Goal: Find specific page/section: Find specific page/section

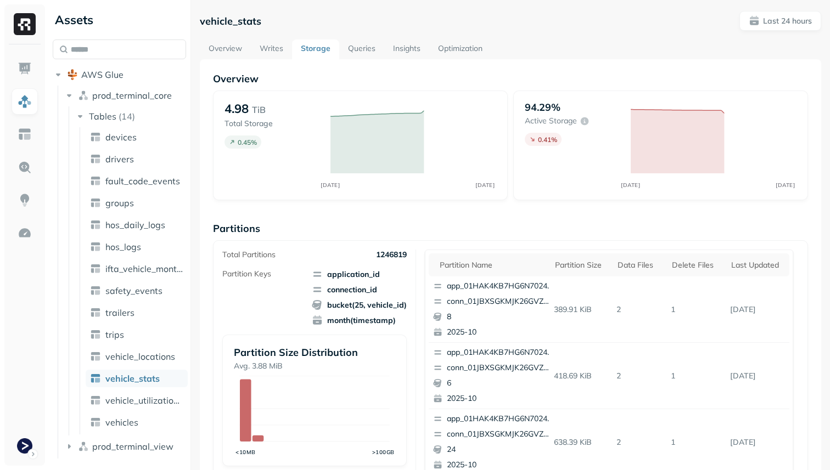
scroll to position [369, 0]
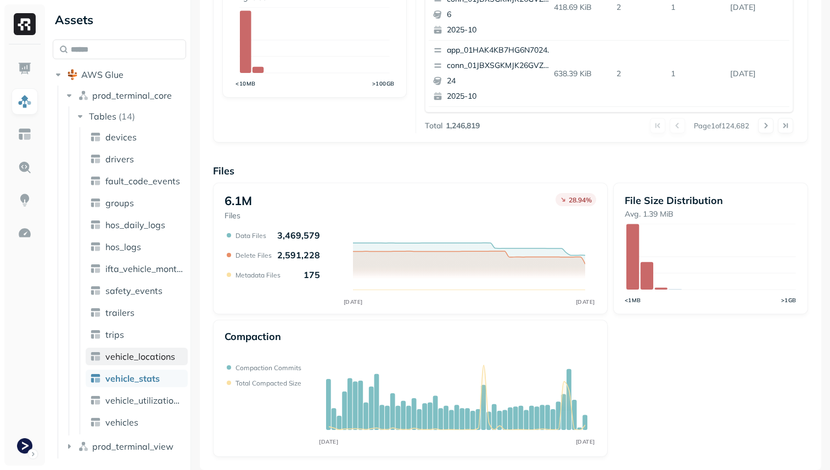
click at [151, 354] on span "vehicle_locations" at bounding box center [140, 356] width 70 height 11
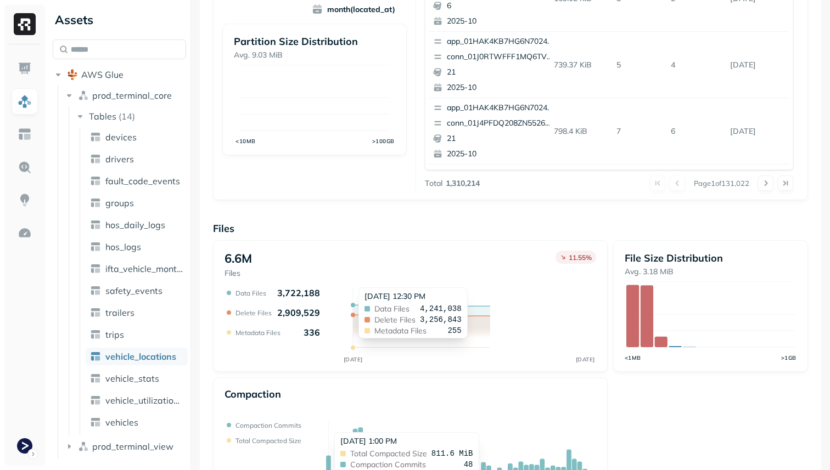
scroll to position [369, 0]
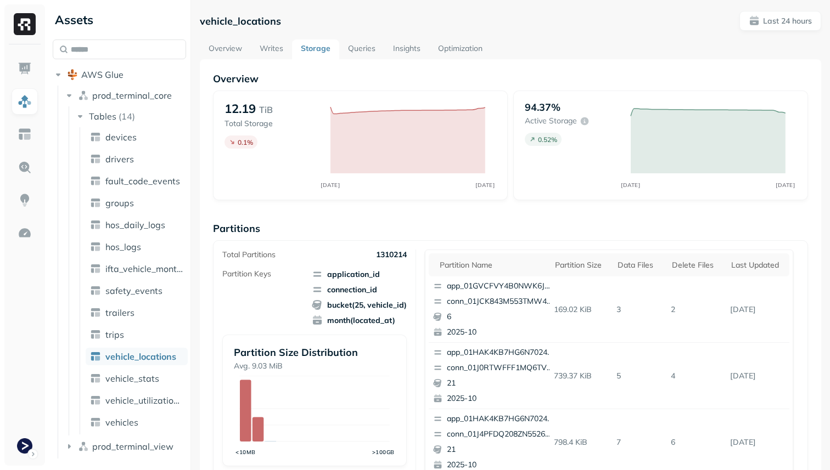
scroll to position [369, 0]
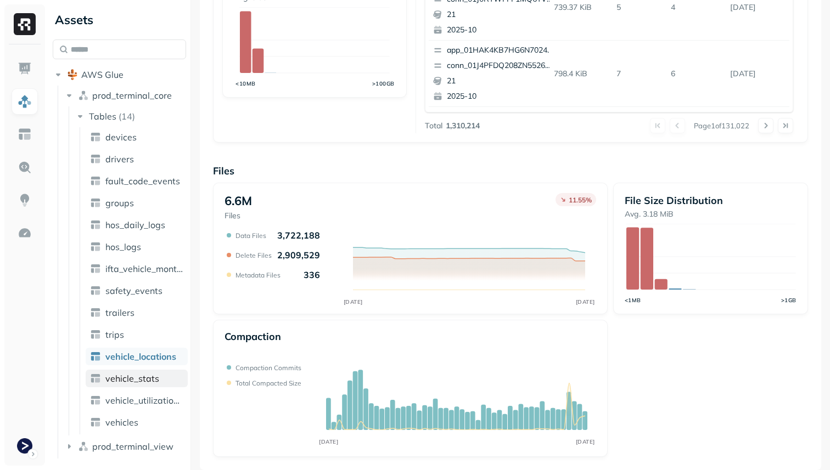
click at [151, 379] on span "vehicle_stats" at bounding box center [132, 378] width 54 height 11
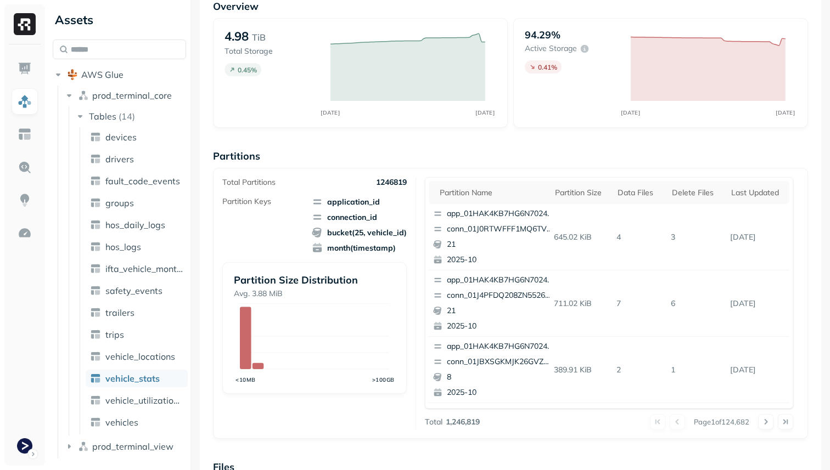
scroll to position [369, 0]
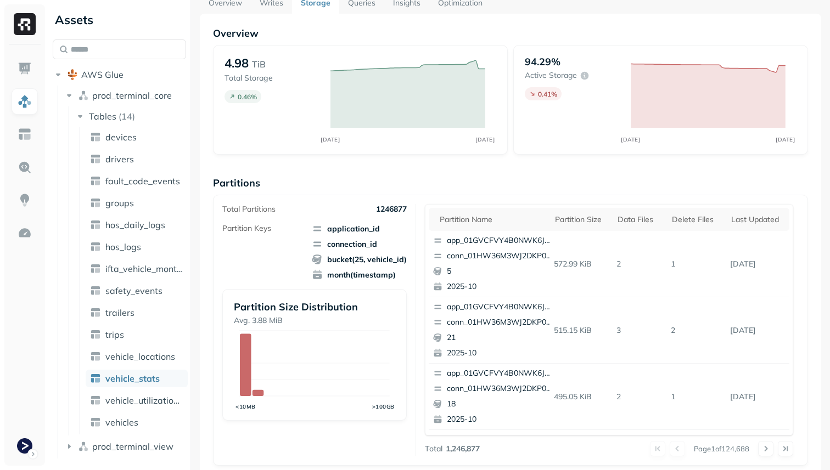
scroll to position [26, 0]
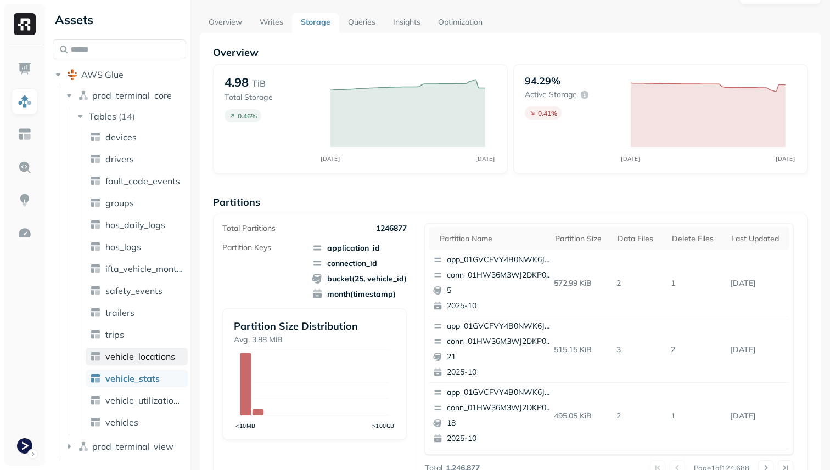
click at [155, 356] on span "vehicle_locations" at bounding box center [140, 356] width 70 height 11
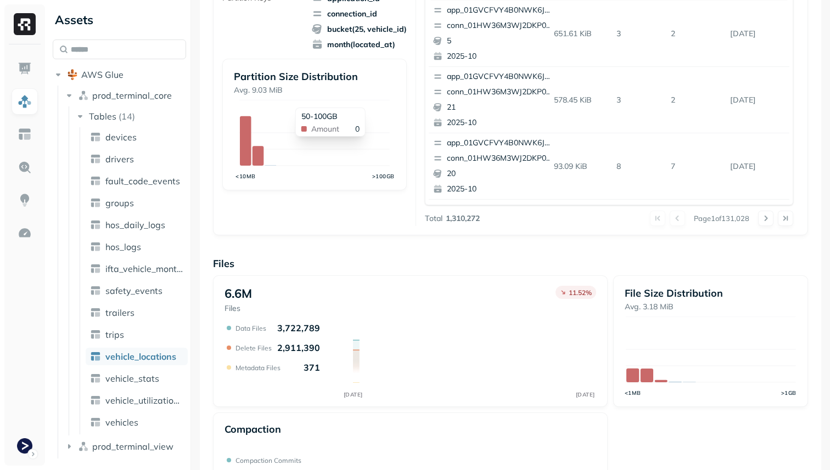
scroll to position [369, 0]
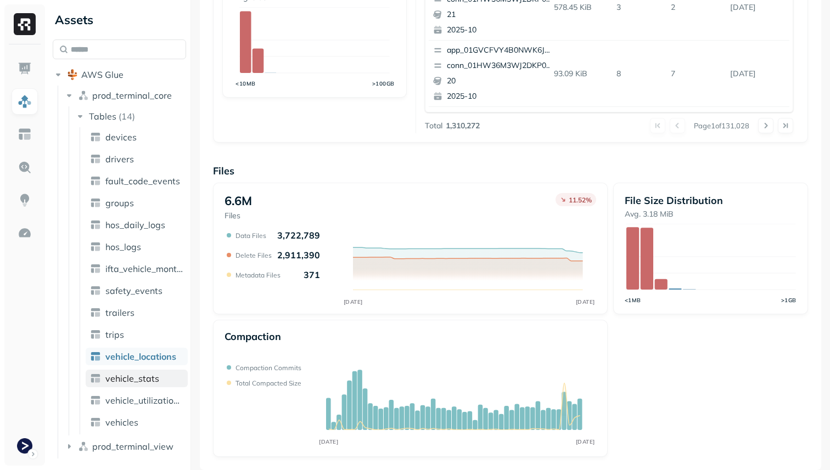
click at [161, 377] on link "vehicle_stats" at bounding box center [137, 379] width 102 height 18
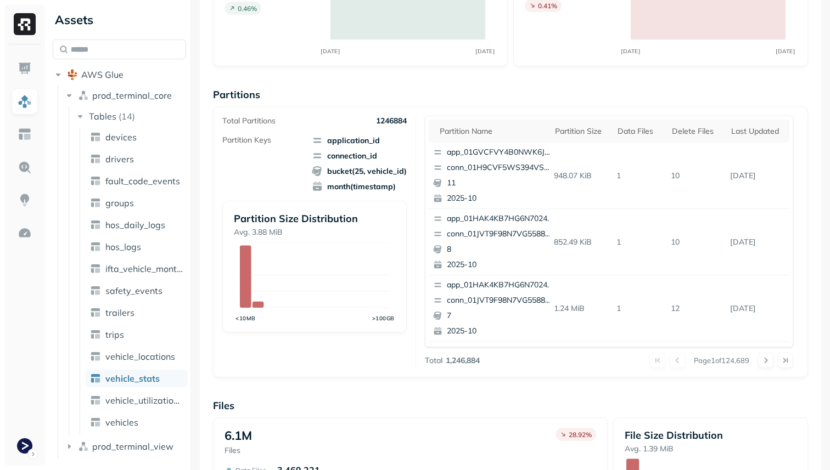
scroll to position [369, 0]
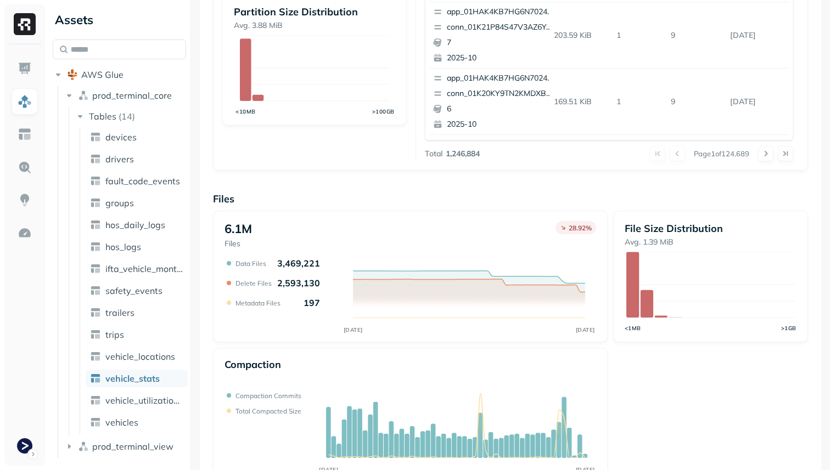
scroll to position [369, 0]
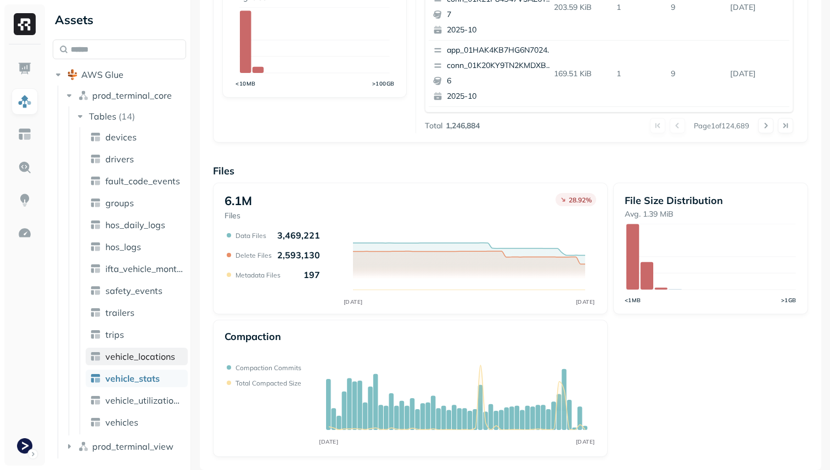
click at [142, 348] on link "vehicle_locations" at bounding box center [137, 357] width 102 height 18
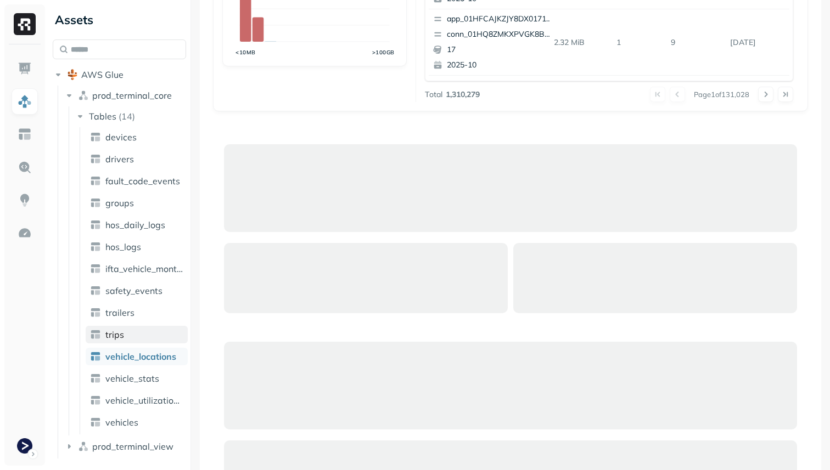
scroll to position [369, 0]
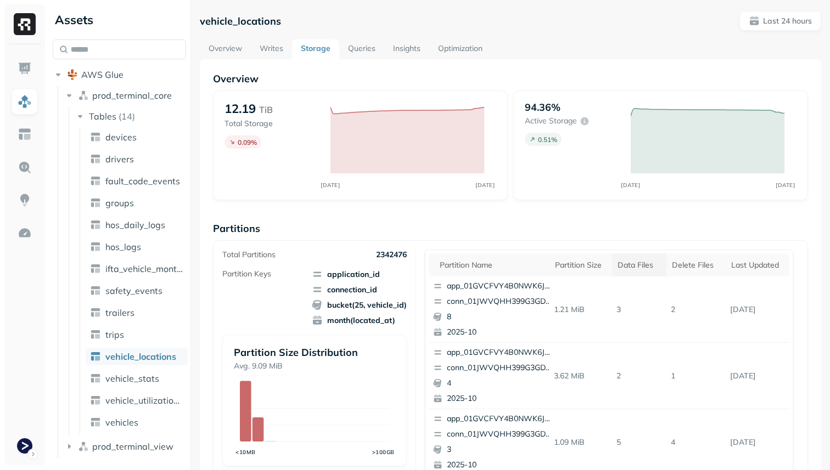
click at [643, 266] on div "Data Files" at bounding box center [639, 265] width 43 height 10
click at [591, 268] on div "Partition size" at bounding box center [581, 265] width 52 height 10
click at [519, 293] on div "app_01GVCFVY4B0NWK6JYK87JP2WRP conn_01K4NEZ8137G8WXNV00CK90XW1 12 2025-09" at bounding box center [494, 310] width 130 height 66
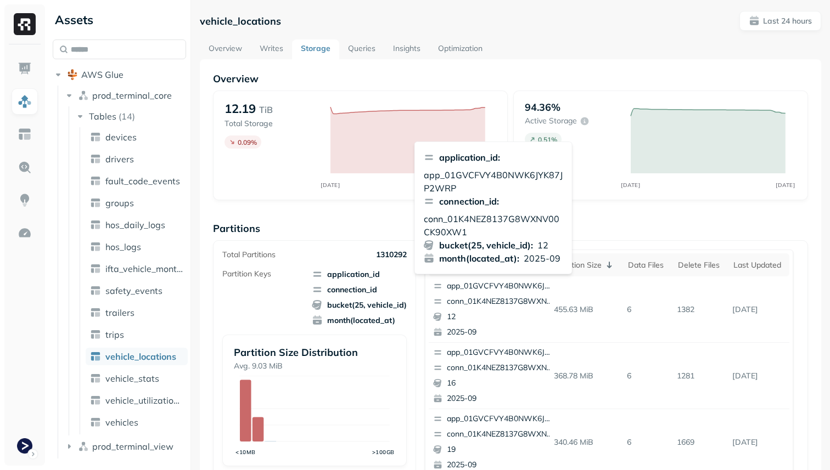
click at [501, 173] on p "app_01GVCFVY4B0NWK6JYK87JP2WRP" at bounding box center [493, 182] width 139 height 26
copy p "app_01GVCFVY4B0NWK6JYK87JP2WRP"
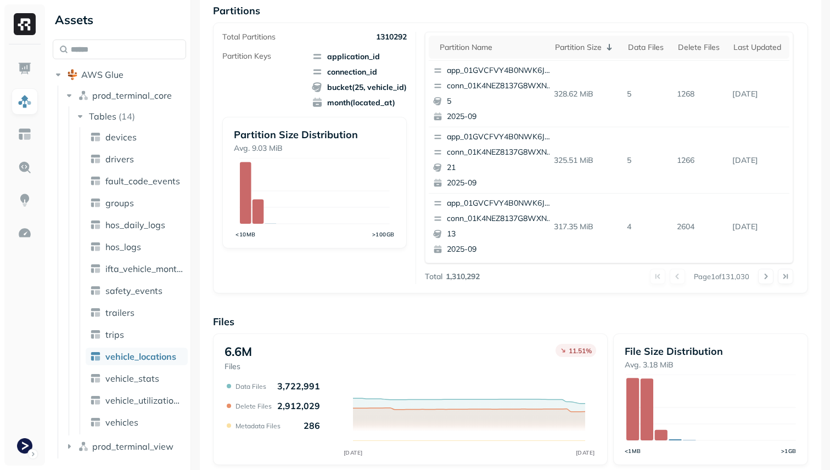
scroll to position [212, 0]
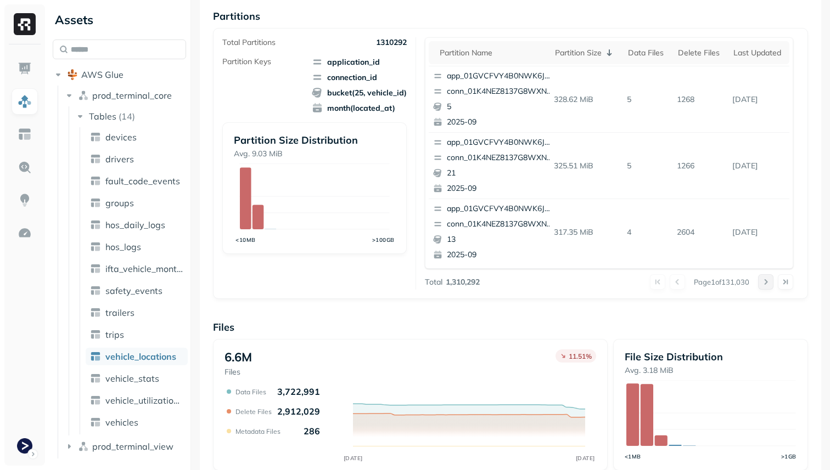
click at [765, 279] on button at bounding box center [765, 281] width 15 height 15
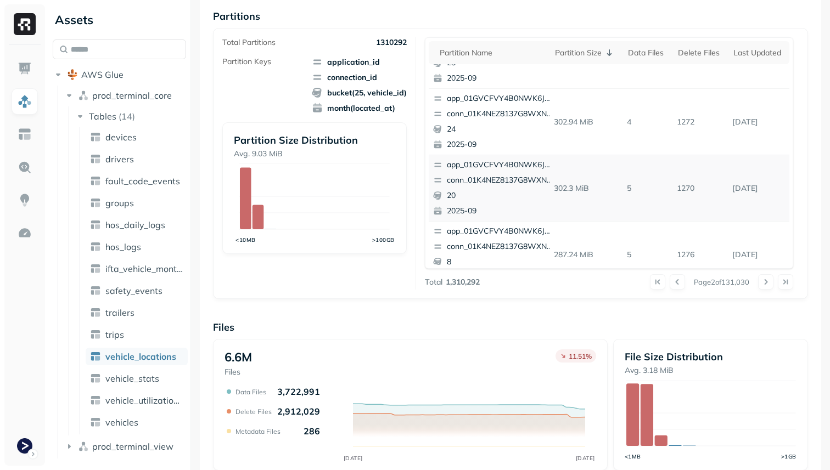
scroll to position [0, 0]
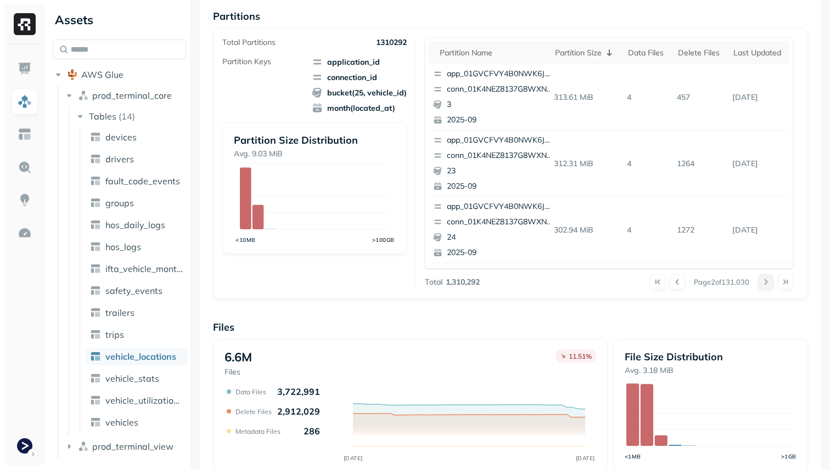
click at [761, 281] on button at bounding box center [765, 281] width 15 height 15
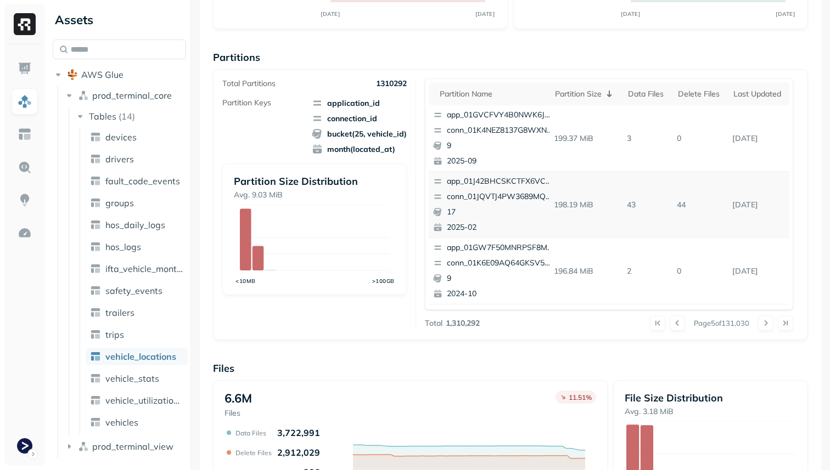
scroll to position [170, 0]
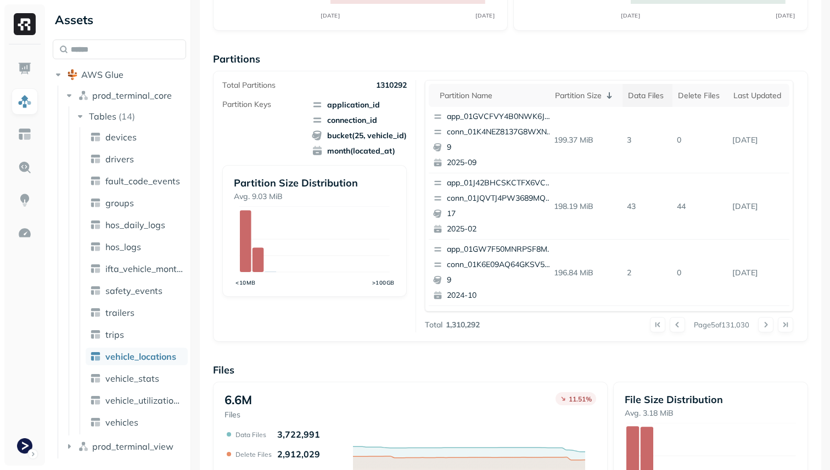
click at [654, 93] on div "Data Files" at bounding box center [648, 96] width 40 height 10
click at [590, 94] on div "Partition size" at bounding box center [579, 96] width 49 height 10
click at [628, 96] on div "Data Files" at bounding box center [648, 96] width 40 height 10
click at [636, 94] on div "Data Files" at bounding box center [641, 95] width 52 height 13
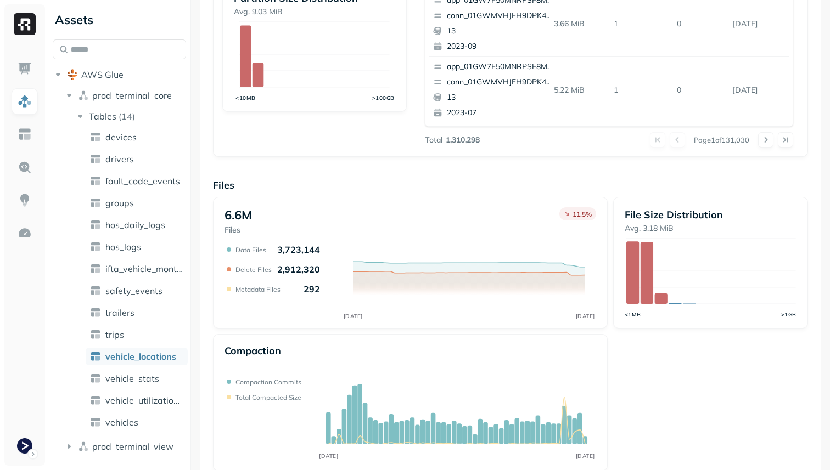
scroll to position [369, 0]
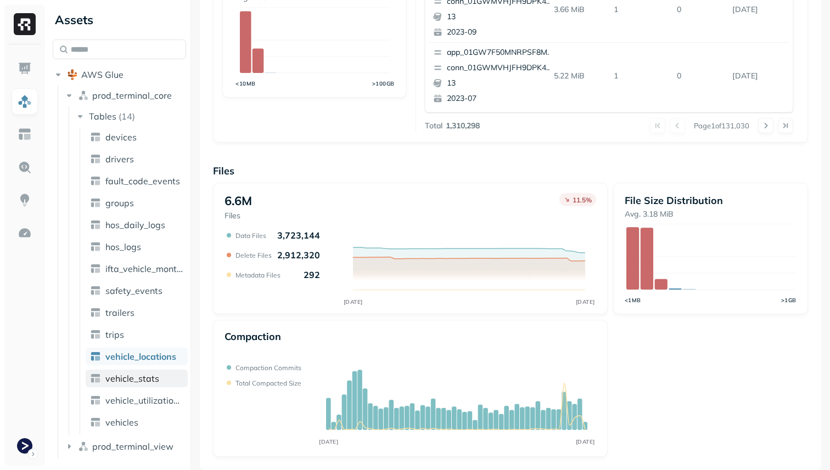
click at [151, 376] on span "vehicle_stats" at bounding box center [132, 378] width 54 height 11
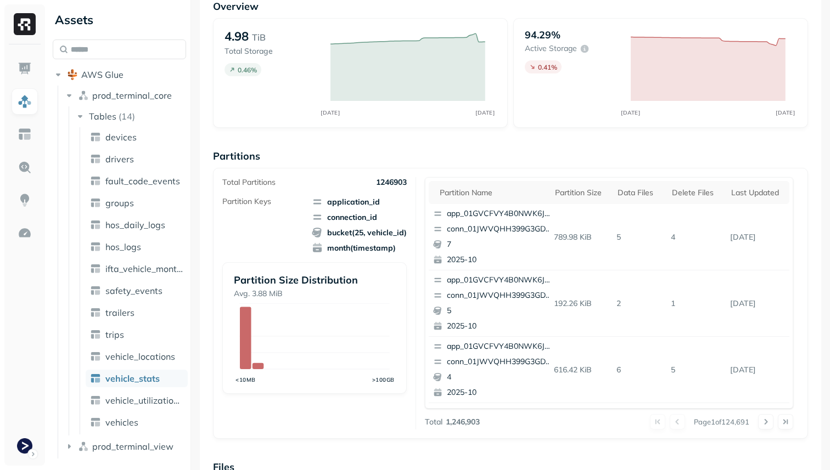
scroll to position [369, 0]
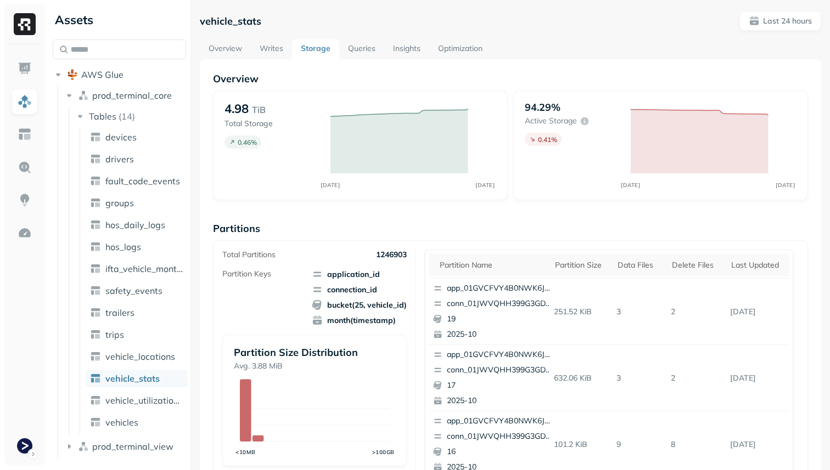
scroll to position [369, 0]
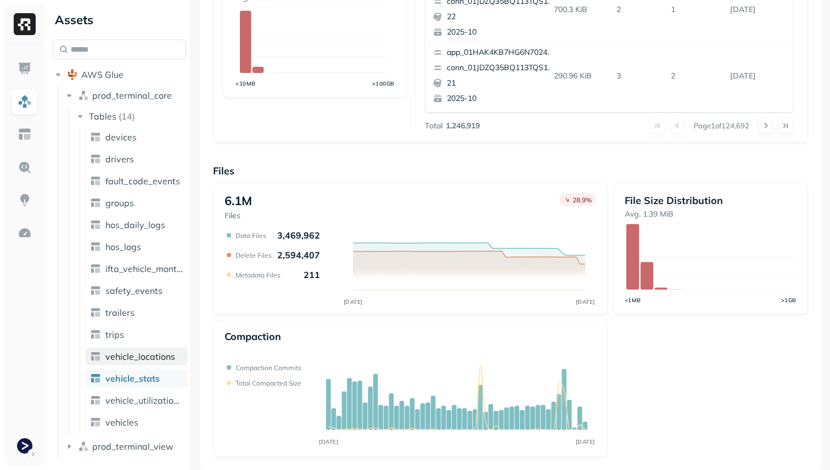
click at [148, 354] on span "vehicle_locations" at bounding box center [140, 356] width 70 height 11
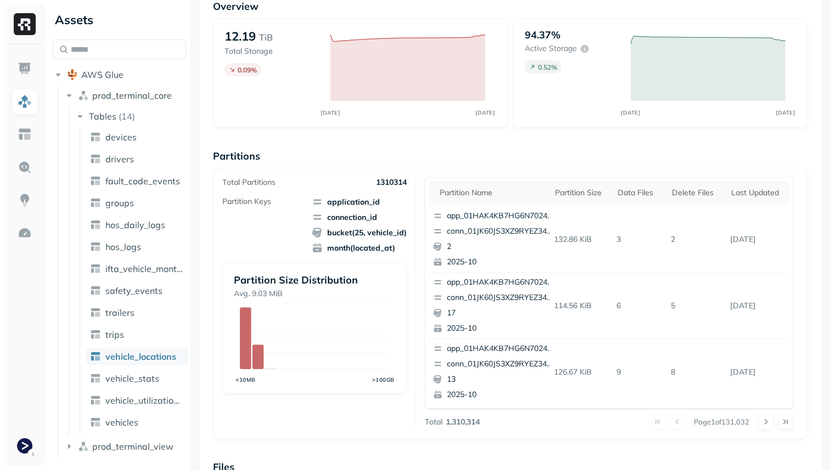
scroll to position [369, 0]
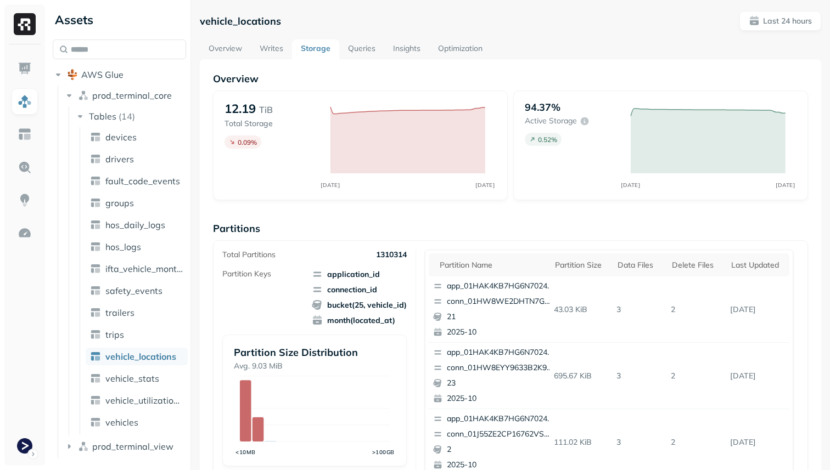
scroll to position [369, 0]
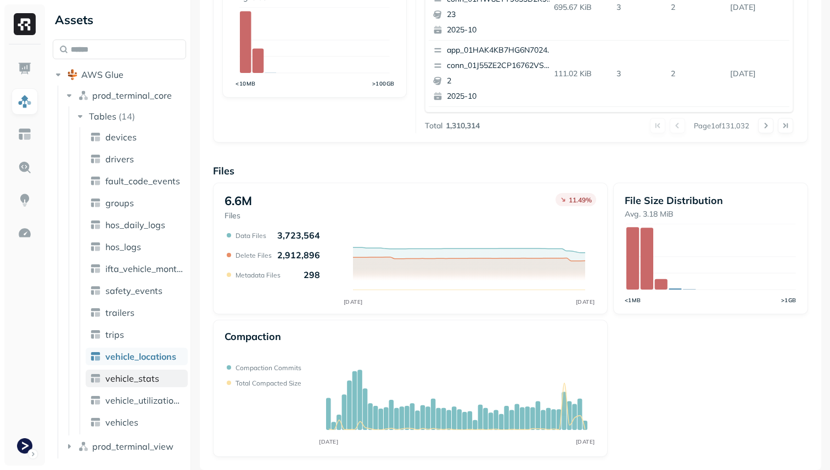
click at [154, 383] on span "vehicle_stats" at bounding box center [132, 378] width 54 height 11
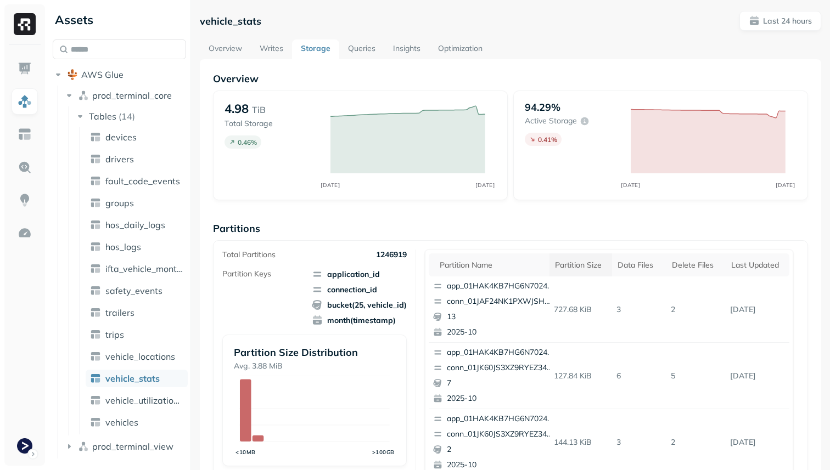
click at [598, 265] on div "Partition size" at bounding box center [581, 265] width 52 height 10
click at [154, 361] on span "vehicle_locations" at bounding box center [140, 356] width 70 height 11
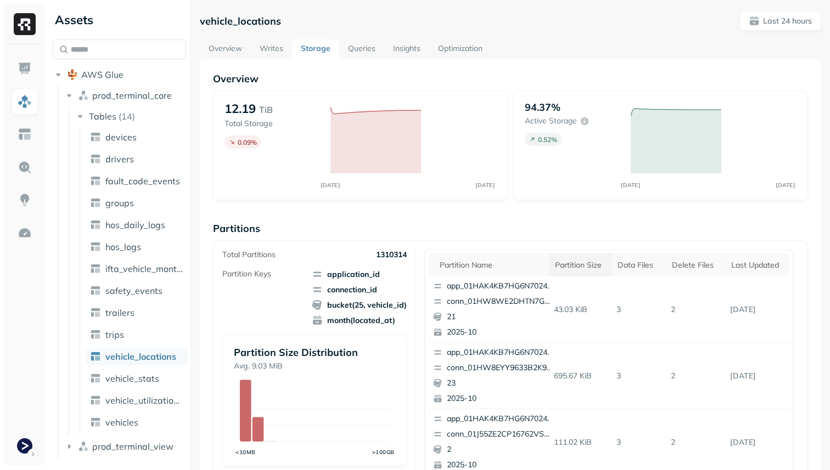
click at [588, 260] on div "Partition size" at bounding box center [581, 265] width 52 height 10
